Goal: Check status: Check status

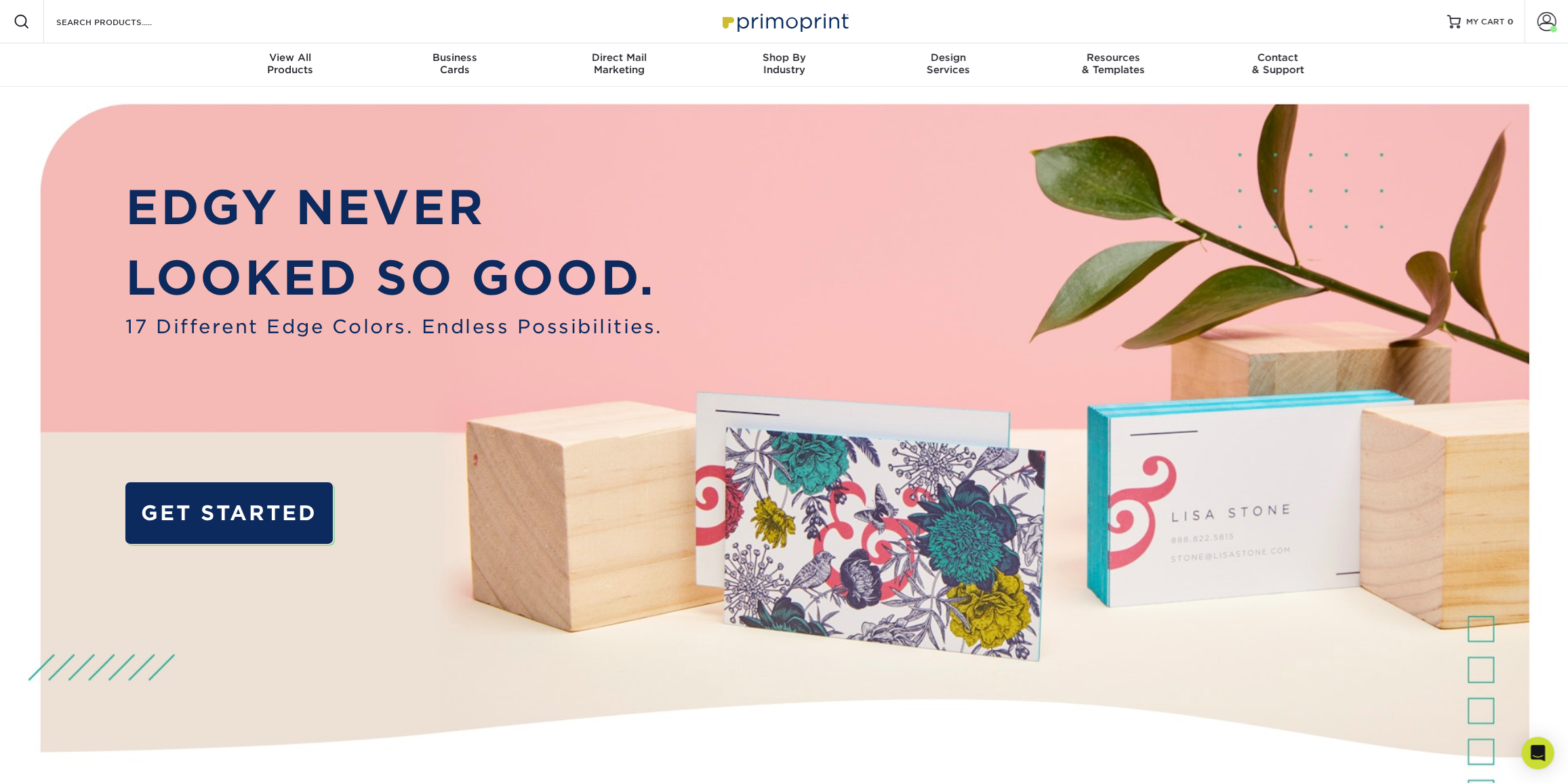
click at [1556, 18] on link "Account" at bounding box center [1546, 21] width 44 height 44
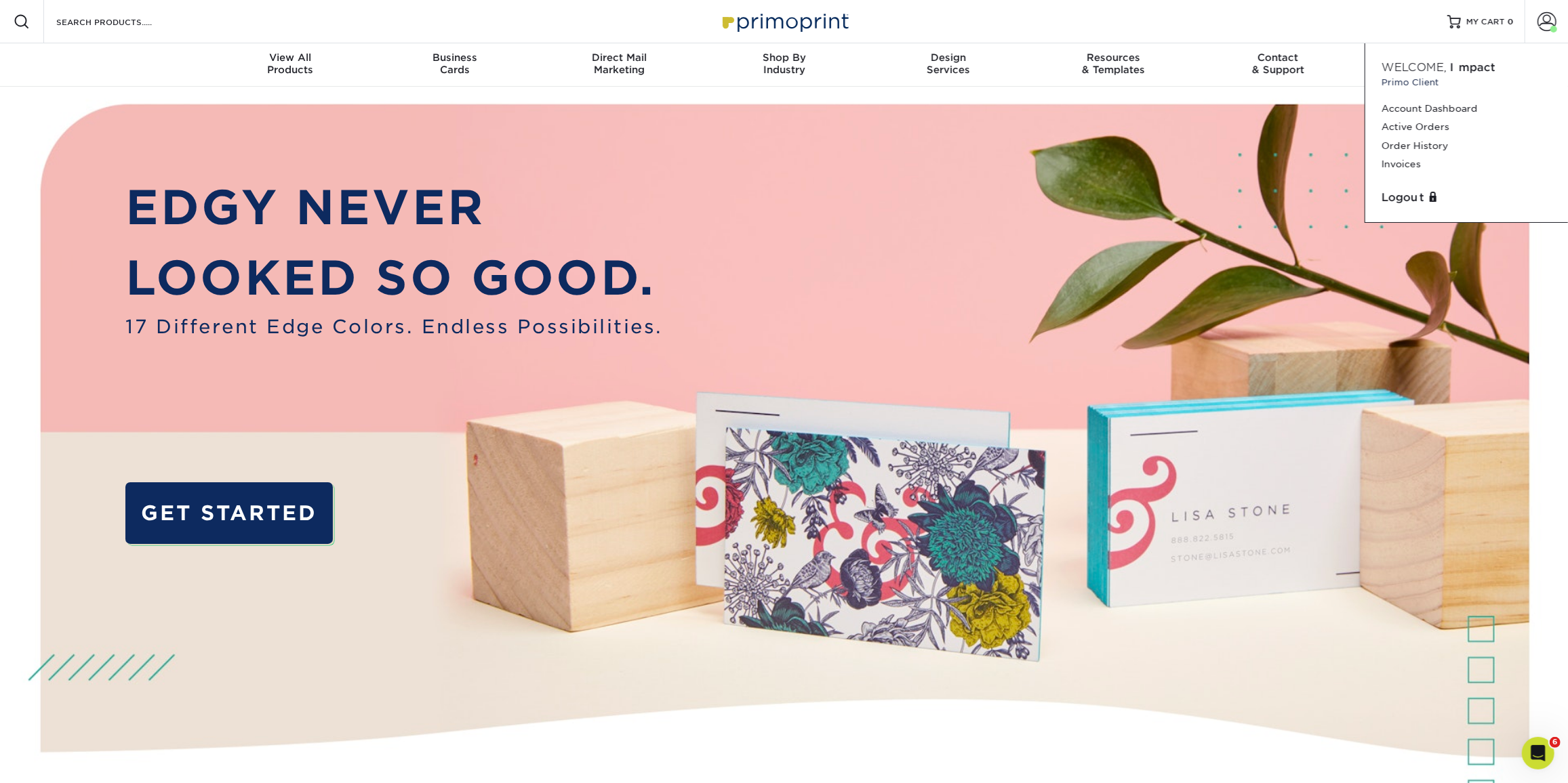
click at [1436, 150] on link "Order History" at bounding box center [1467, 146] width 170 height 18
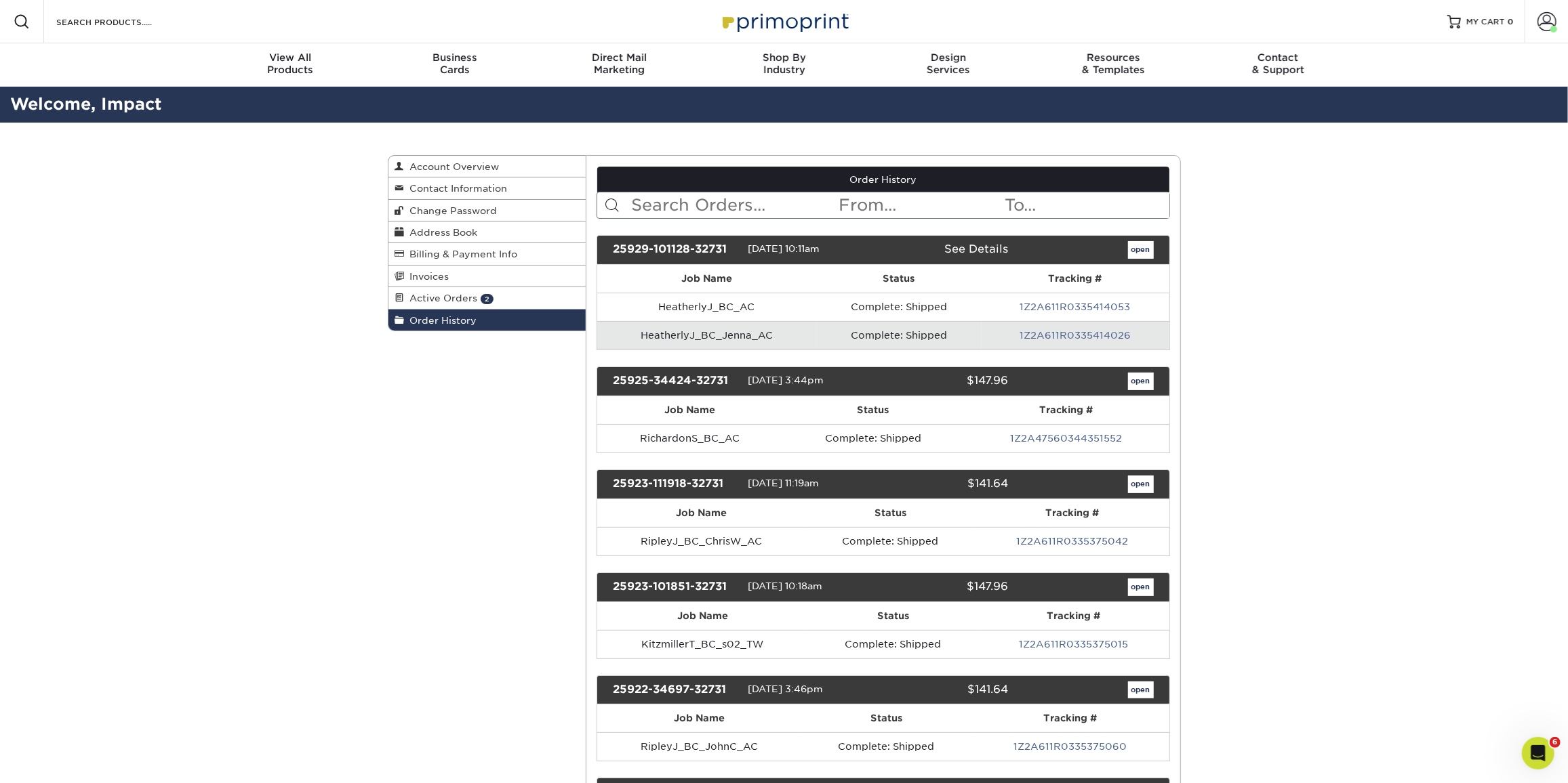
click at [1064, 302] on link "1Z2A611R0335414053" at bounding box center [1075, 307] width 110 height 11
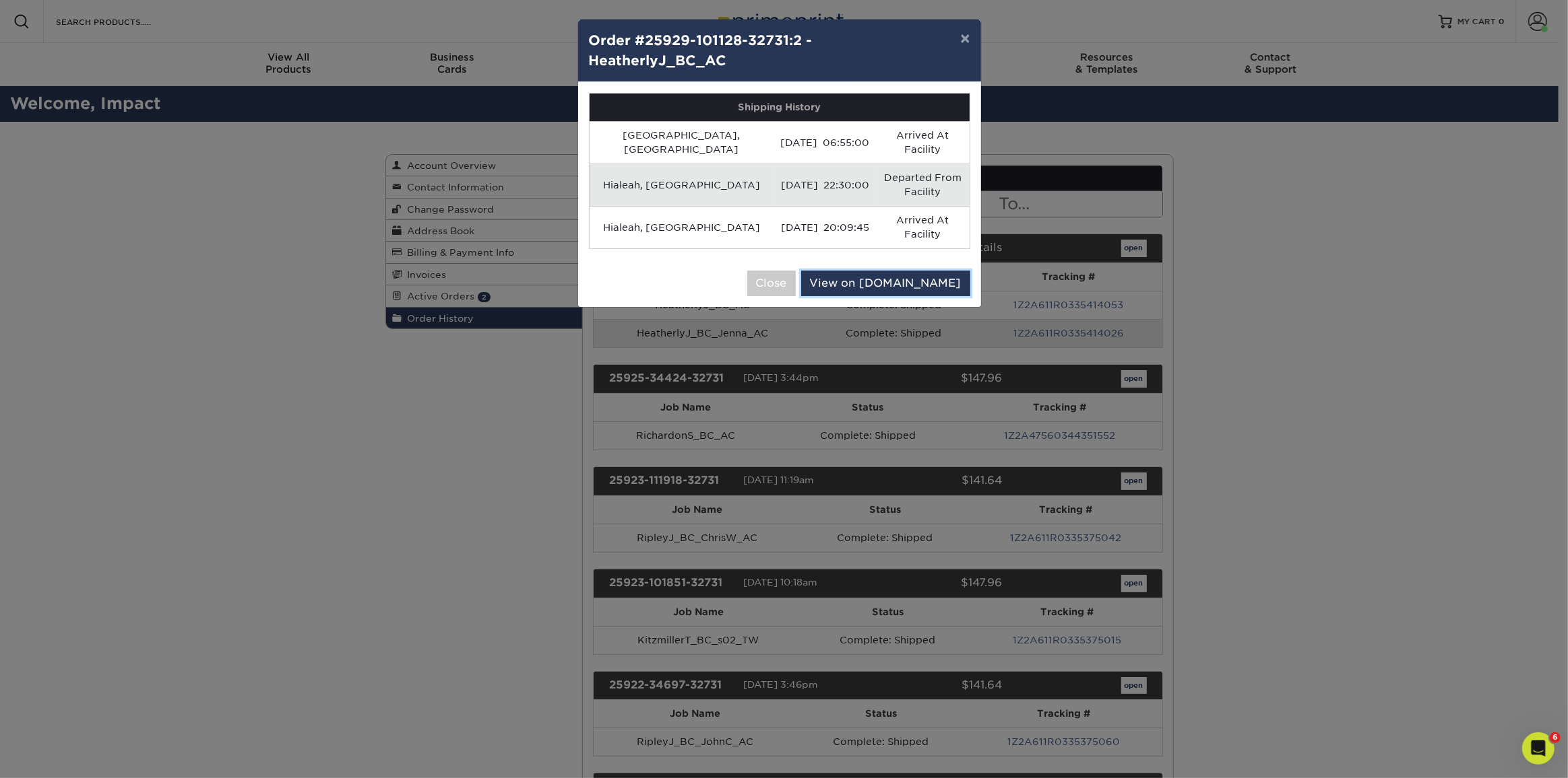
click at [931, 270] on link "View on [DOMAIN_NAME]" at bounding box center [886, 283] width 169 height 26
